Goal: Task Accomplishment & Management: Use online tool/utility

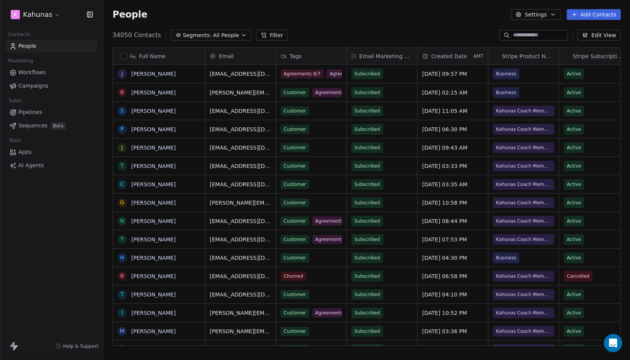
scroll to position [311, 521]
click at [39, 16] on html "K Kahunas Contacts People Marketing Workflows Campaigns Sales Pipelines Sequenc…" at bounding box center [315, 180] width 630 height 360
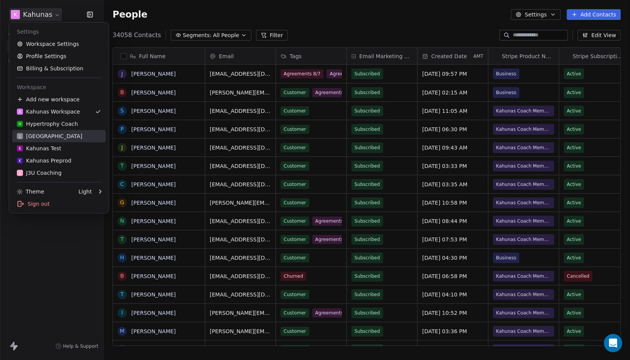
click at [51, 134] on div "J J3 University" at bounding box center [49, 136] width 65 height 8
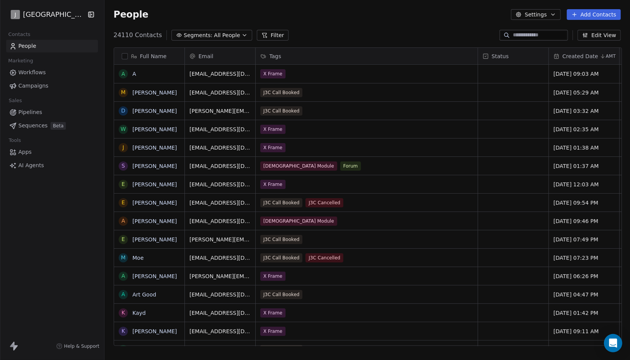
scroll to position [311, 521]
click at [69, 72] on link "Workflows" at bounding box center [52, 72] width 92 height 13
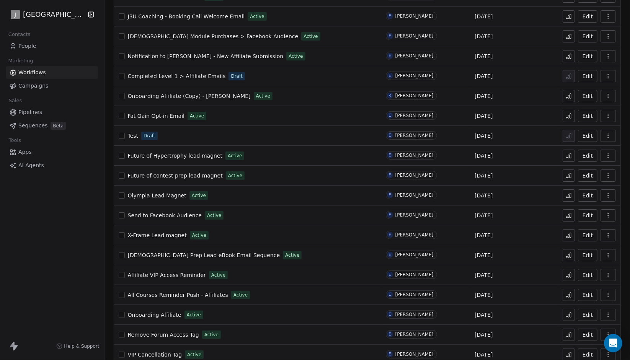
scroll to position [288, 0]
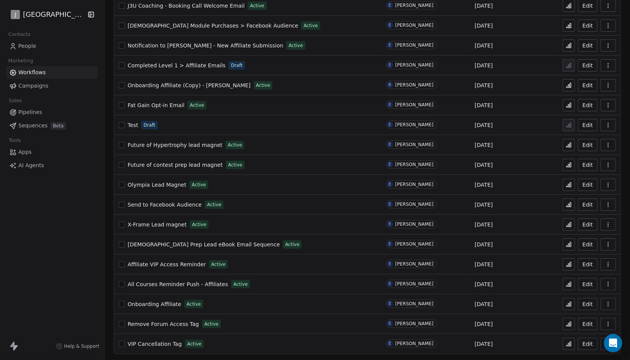
click at [138, 223] on span "X-Frame Lead magnet" at bounding box center [157, 224] width 59 height 6
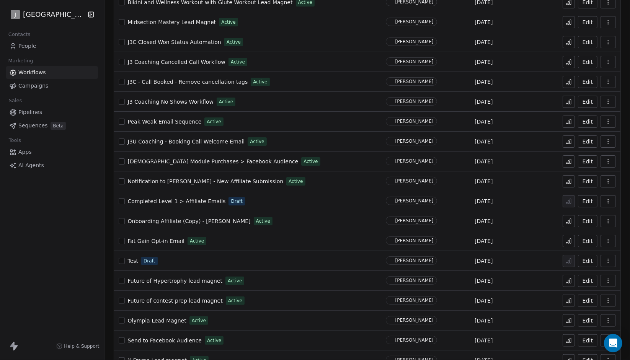
scroll to position [188, 0]
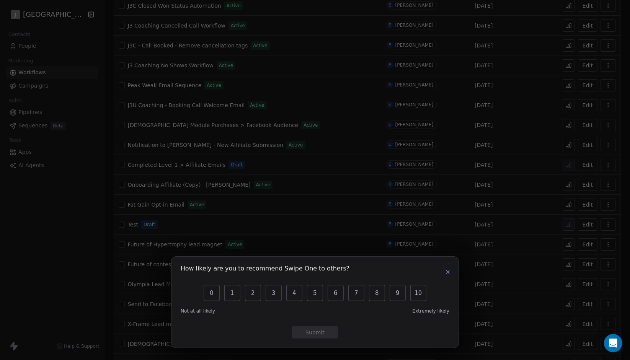
click at [447, 275] on button "button" at bounding box center [447, 271] width 9 height 9
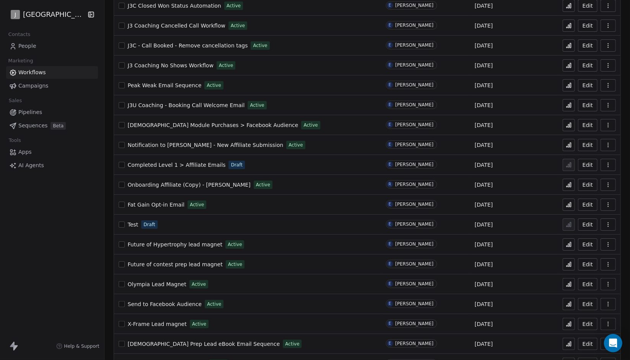
click at [565, 281] on icon at bounding box center [568, 284] width 6 height 6
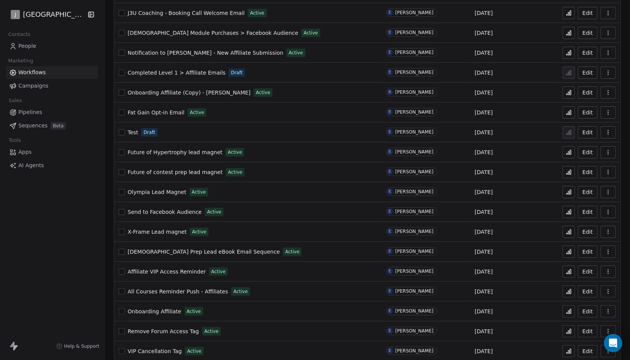
scroll to position [288, 0]
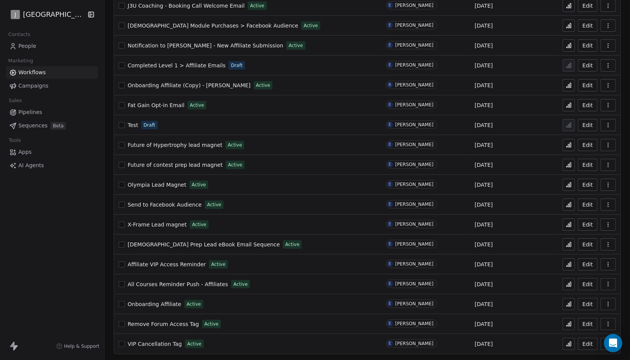
click at [166, 182] on span "Olympia Lead Magnet" at bounding box center [157, 185] width 59 height 6
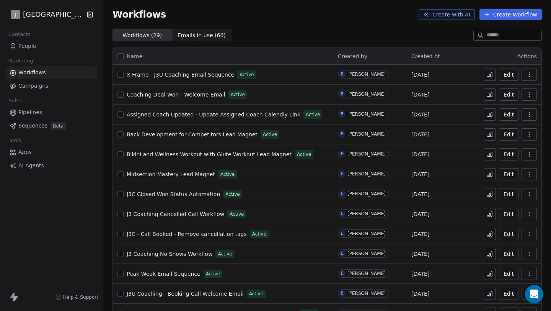
drag, startPoint x: 312, startPoint y: 37, endPoint x: 316, endPoint y: 31, distance: 7.7
click at [312, 37] on div "Workflows ( 29 ) Workflows ( 29 ) Emails in use ( 66 ) Emails in use ( 66 )" at bounding box center [327, 35] width 448 height 12
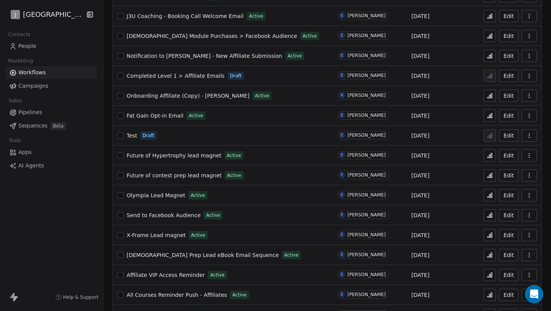
drag, startPoint x: 63, startPoint y: 200, endPoint x: 81, endPoint y: 200, distance: 18.0
click at [63, 200] on div "J J3 University Contacts People Marketing Workflows Campaigns Sales Pipelines S…" at bounding box center [51, 155] width 103 height 311
click at [189, 157] on span "Future of Hypertrophy lead magnet" at bounding box center [174, 155] width 95 height 6
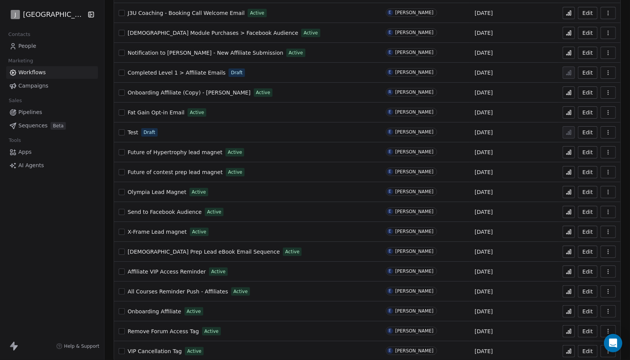
scroll to position [288, 0]
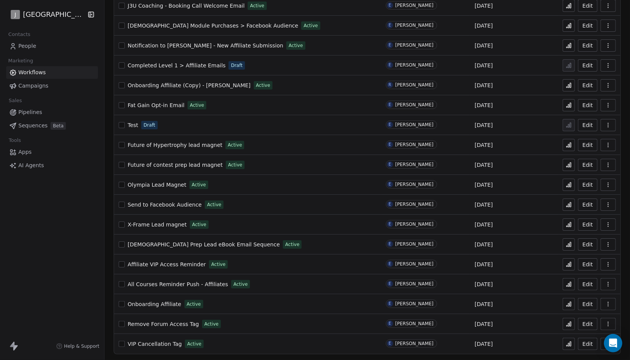
click at [164, 224] on span "X-Frame Lead magnet" at bounding box center [157, 224] width 59 height 6
